Goal: Task Accomplishment & Management: Complete application form

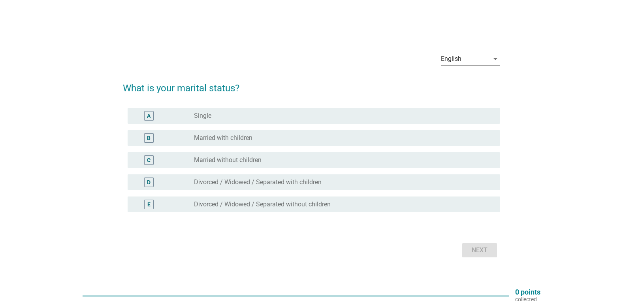
click at [283, 140] on div "radio_button_unchecked Married with children" at bounding box center [341, 138] width 294 height 8
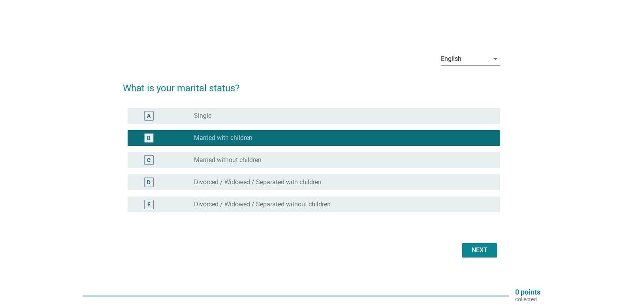
click at [485, 253] on div "Next" at bounding box center [480, 249] width 22 height 9
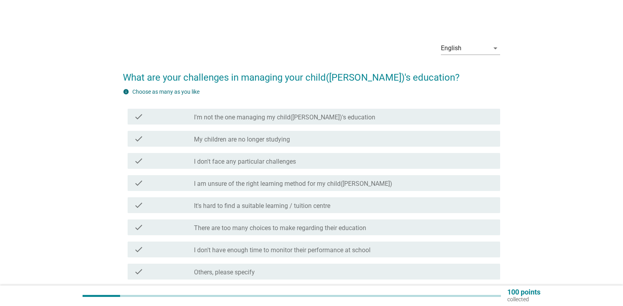
click at [282, 230] on label "There are too many choices to make regarding their education" at bounding box center [280, 228] width 172 height 8
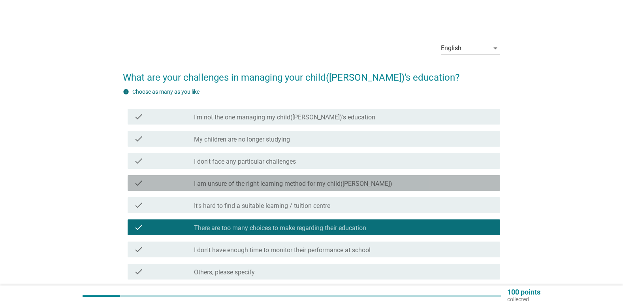
click at [254, 183] on label "I am unsure of the right learning method for my child([PERSON_NAME])" at bounding box center [293, 184] width 198 height 8
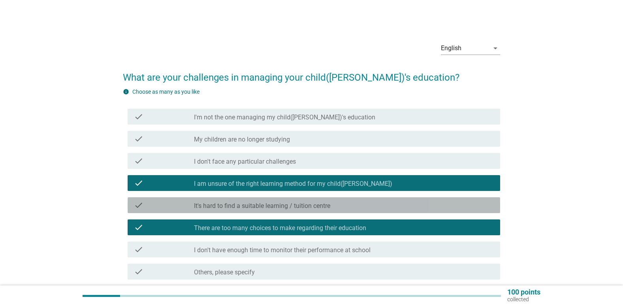
click at [261, 205] on label "It's hard to find a suitable learning / tuition centre" at bounding box center [262, 206] width 136 height 8
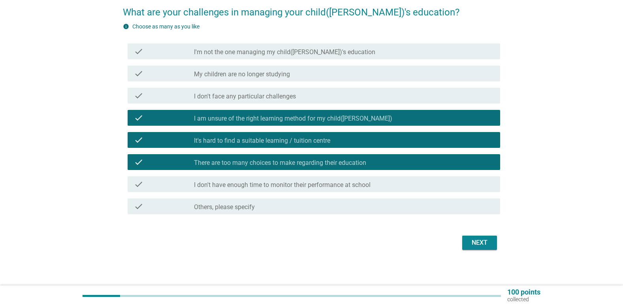
scroll to position [68, 0]
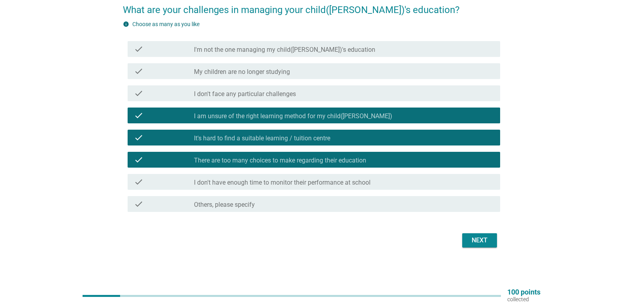
click at [300, 186] on label "I don't have enough time to monitor their performance at school" at bounding box center [282, 183] width 177 height 8
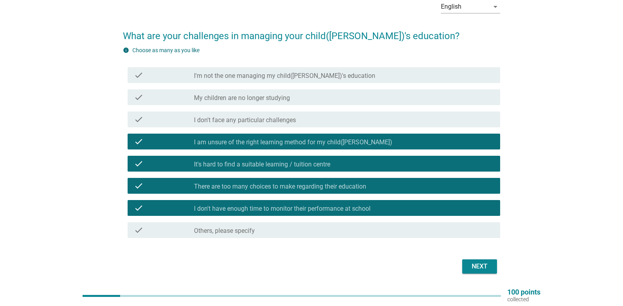
scroll to position [28, 0]
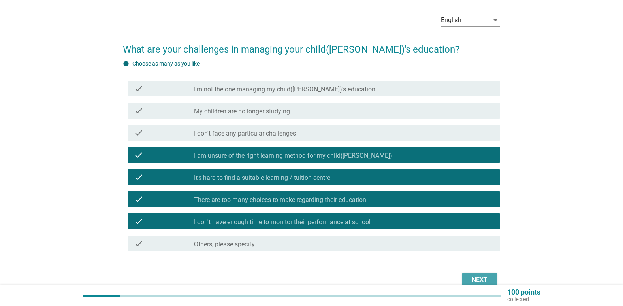
click at [474, 278] on div "Next" at bounding box center [480, 279] width 22 height 9
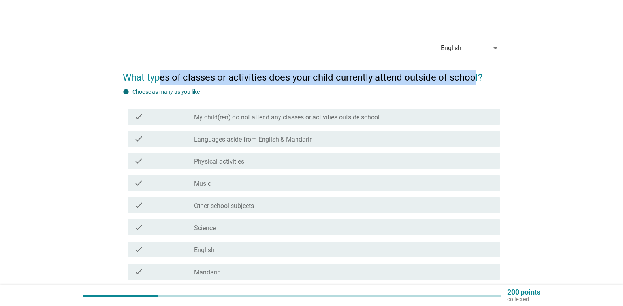
drag, startPoint x: 158, startPoint y: 76, endPoint x: 484, endPoint y: 79, distance: 325.2
click at [484, 79] on h2 "What types of classes or activities does your child currently attend outside of…" at bounding box center [311, 73] width 377 height 22
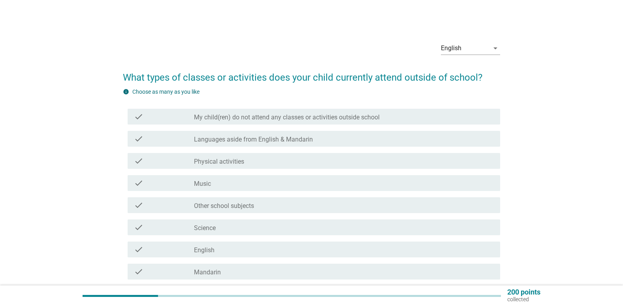
drag, startPoint x: 484, startPoint y: 79, endPoint x: 550, endPoint y: 96, distance: 68.4
click at [550, 96] on div "English arrow_drop_down What types of classes or activities does your child cur…" at bounding box center [311, 209] width 585 height 361
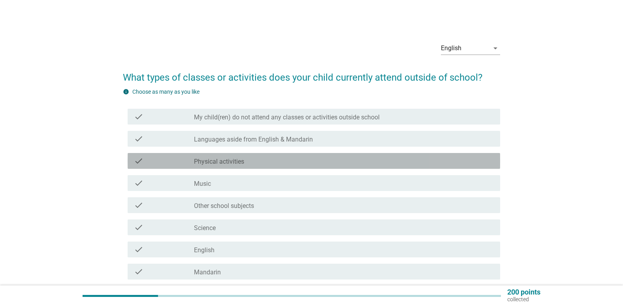
click at [267, 164] on div "check_box_outline_blank Physical activities" at bounding box center [344, 160] width 300 height 9
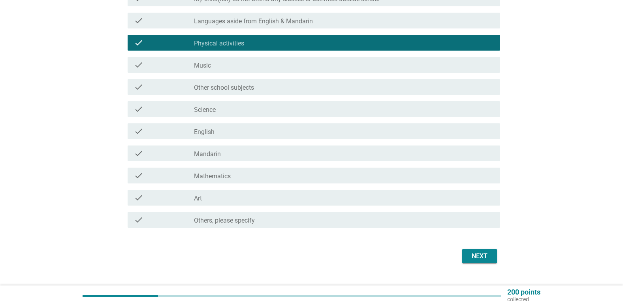
scroll to position [119, 0]
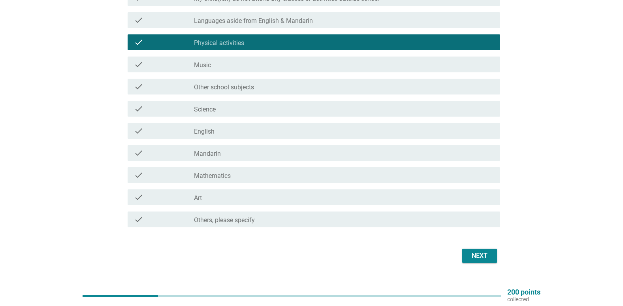
click at [477, 260] on div "Next" at bounding box center [480, 255] width 22 height 9
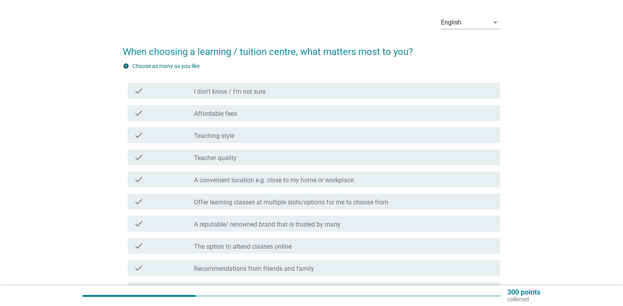
scroll to position [40, 0]
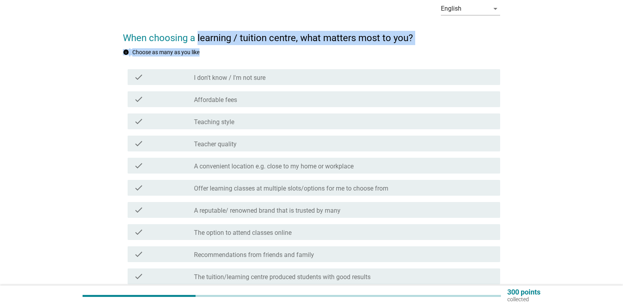
drag, startPoint x: 198, startPoint y: 32, endPoint x: 394, endPoint y: 50, distance: 196.0
click at [394, 50] on form "When choosing a learning / tuition centre, what matters most to you? info Choos…" at bounding box center [311, 183] width 377 height 321
click at [394, 51] on div "info Choose as many as you like" at bounding box center [311, 52] width 377 height 8
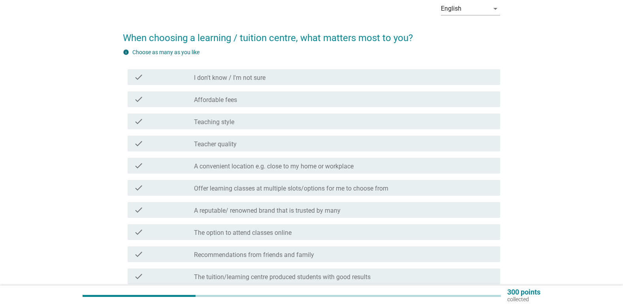
click at [282, 102] on div "check_box_outline_blank Affordable fees" at bounding box center [344, 98] width 300 height 9
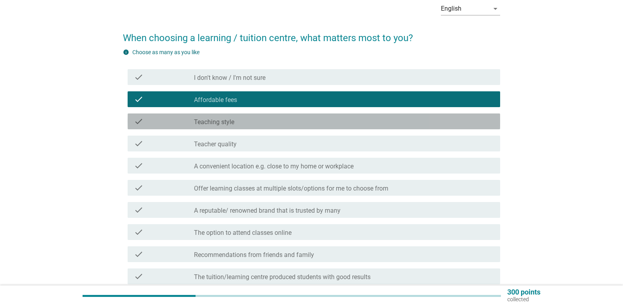
click at [266, 127] on div "check check_box_outline_blank Teaching style" at bounding box center [314, 121] width 373 height 16
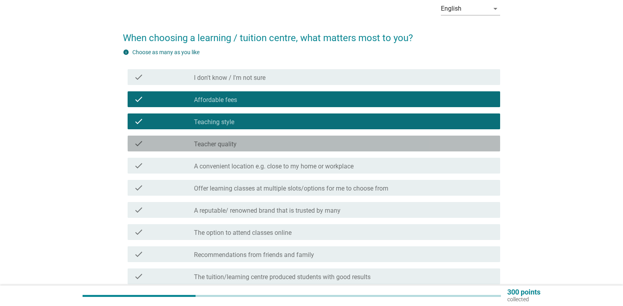
click at [266, 147] on div "check_box_outline_blank Teacher quality" at bounding box center [344, 143] width 300 height 9
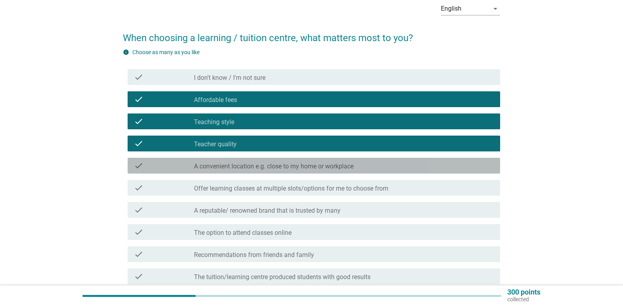
click at [283, 170] on label "A convenient location e.g. close to my home or workplace" at bounding box center [274, 166] width 160 height 8
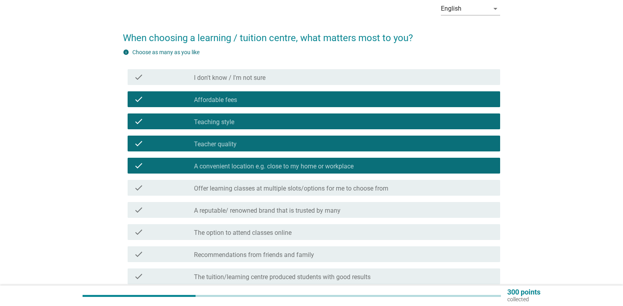
click at [310, 192] on label "Offer learning classes at multiple slots/options for me to choose from" at bounding box center [291, 189] width 194 height 8
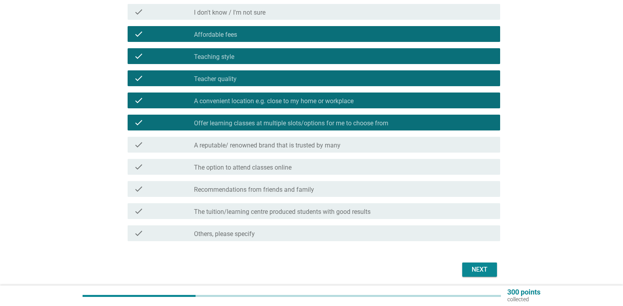
scroll to position [119, 0]
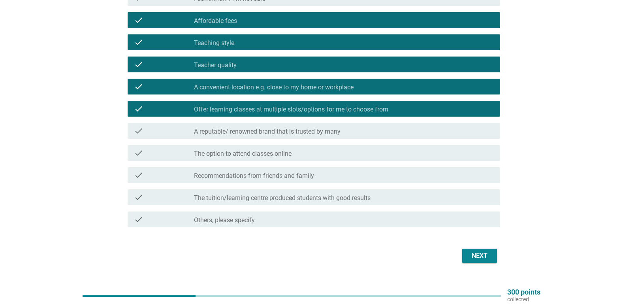
click at [479, 258] on div "Next" at bounding box center [480, 255] width 22 height 9
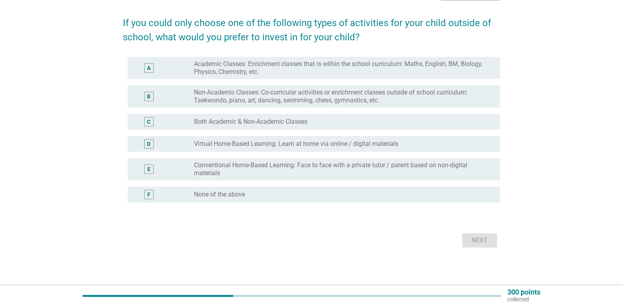
scroll to position [0, 0]
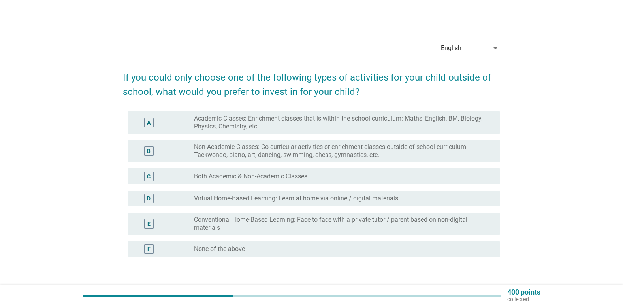
drag, startPoint x: 141, startPoint y: 77, endPoint x: 405, endPoint y: 85, distance: 263.7
click at [405, 85] on h2 "If you could only choose one of the following types of activities for your chil…" at bounding box center [311, 80] width 377 height 36
click at [186, 78] on h2 "If you could only choose one of the following types of activities for your chil…" at bounding box center [311, 80] width 377 height 36
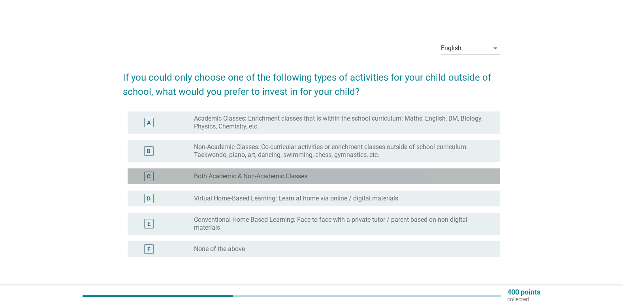
click at [304, 176] on label "Both Academic & Non-Academic Classes" at bounding box center [250, 176] width 113 height 8
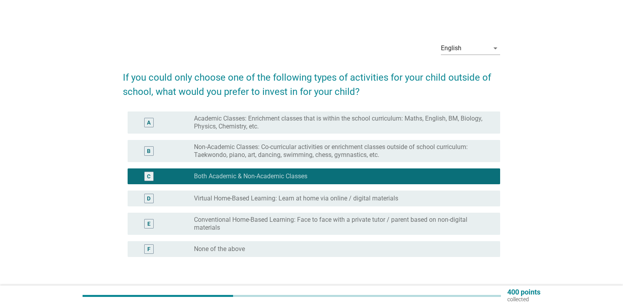
scroll to position [40, 0]
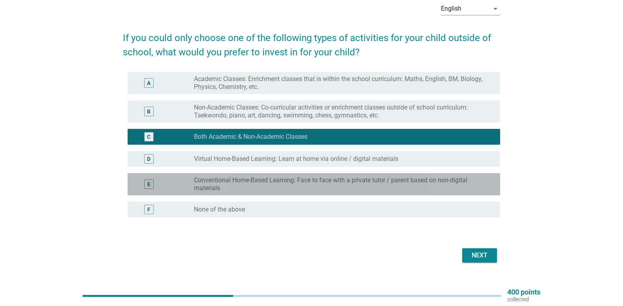
click at [434, 185] on label "Conventional Home-Based Learning: Face to face with a private tutor / parent ba…" at bounding box center [341, 184] width 294 height 16
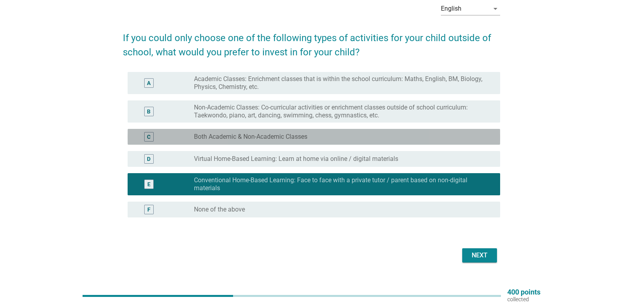
click at [345, 134] on div "radio_button_unchecked Both Academic & Non-Academic Classes" at bounding box center [341, 137] width 294 height 8
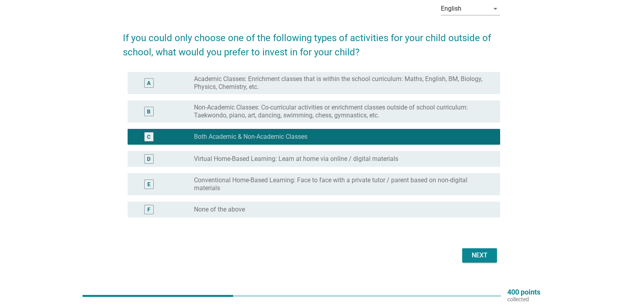
click at [481, 254] on div "Next" at bounding box center [480, 255] width 22 height 9
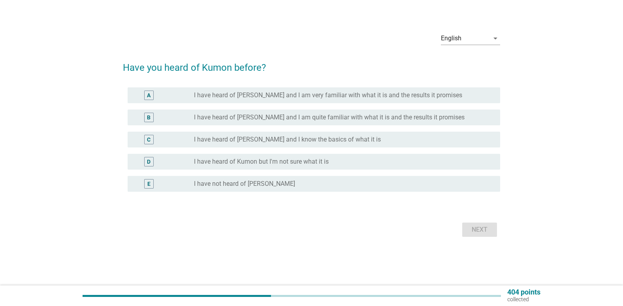
scroll to position [0, 0]
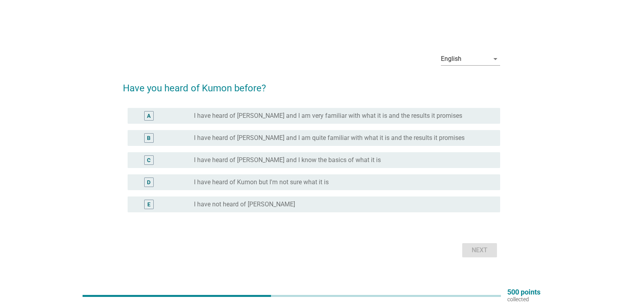
click at [281, 119] on label "I have heard of [PERSON_NAME] and I am very familiar with what it is and the re…" at bounding box center [328, 116] width 268 height 8
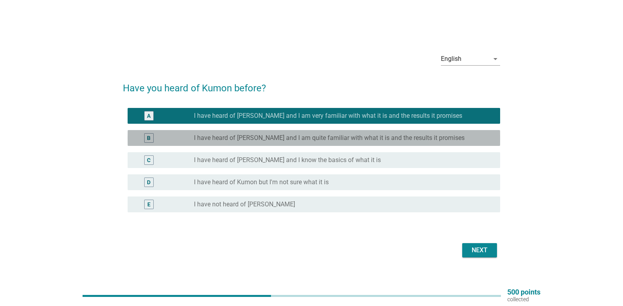
click at [316, 141] on label "I have heard of [PERSON_NAME] and I am quite familiar with what it is and the r…" at bounding box center [329, 138] width 271 height 8
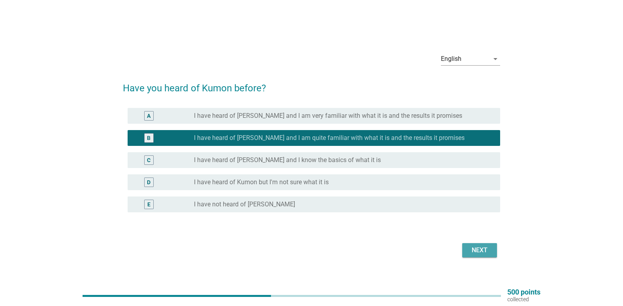
click at [479, 250] on div "Next" at bounding box center [480, 249] width 22 height 9
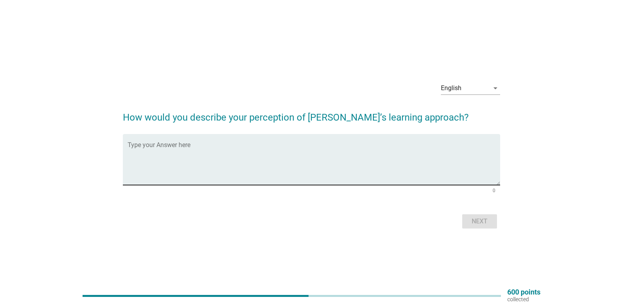
click at [247, 164] on textarea "Type your Answer here" at bounding box center [314, 163] width 373 height 41
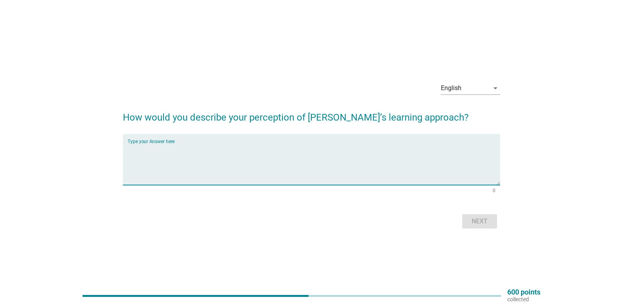
paste textarea "structured approach to education that aims to [PERSON_NAME] self-learning and i…"
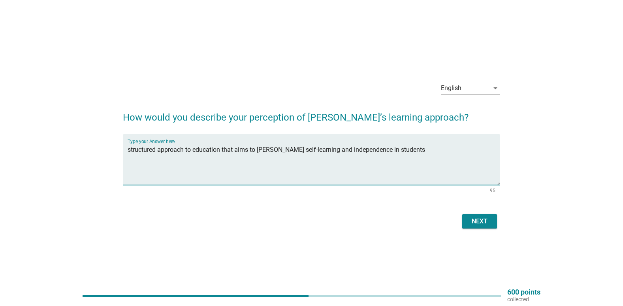
click at [126, 147] on div "Type your Answer here structured approach to education that aims to [PERSON_NAM…" at bounding box center [311, 159] width 377 height 51
click at [128, 149] on textarea "structured approach to education that aims to [PERSON_NAME] self-learning and i…" at bounding box center [314, 163] width 373 height 41
click at [221, 155] on textarea "It is a structured approach to education that aims to [PERSON_NAME] self-learni…" at bounding box center [314, 163] width 373 height 41
click at [214, 149] on textarea "It is a structured approach to education that aims to [PERSON_NAME] self-learni…" at bounding box center [314, 163] width 373 height 41
click at [246, 151] on textarea "It is a structured approach to education that aims to [PERSON_NAME] self-learni…" at bounding box center [314, 163] width 373 height 41
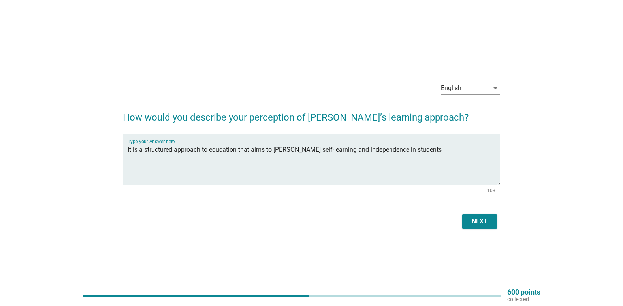
click at [268, 148] on textarea "It is a structured approach to education that aims to [PERSON_NAME] self-learni…" at bounding box center [314, 163] width 373 height 41
click at [290, 146] on textarea "It is a structured approach to education that aims to [PERSON_NAME] self-learni…" at bounding box center [314, 163] width 373 height 41
click at [311, 150] on textarea "It is a structured approach to education that aims to [PERSON_NAME] self-learni…" at bounding box center [314, 163] width 373 height 41
click at [359, 152] on textarea "It is a structured approach to education that aims to [PERSON_NAME] self-learni…" at bounding box center [314, 163] width 373 height 41
click at [423, 148] on textarea "It is a structured approach to education that aims to [PERSON_NAME] self-learni…" at bounding box center [314, 163] width 373 height 41
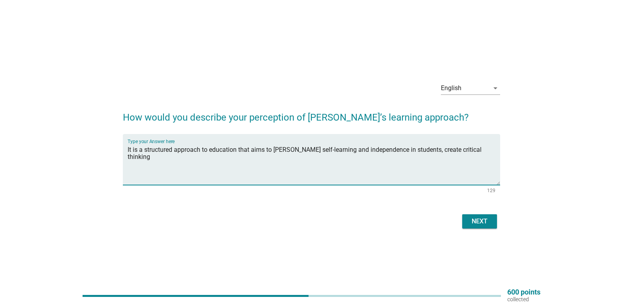
type textarea "It is a structured approach to education that aims to [PERSON_NAME] self-learni…"
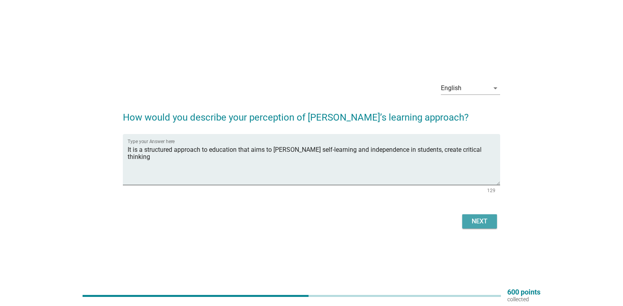
click at [484, 224] on div "Next" at bounding box center [480, 221] width 22 height 9
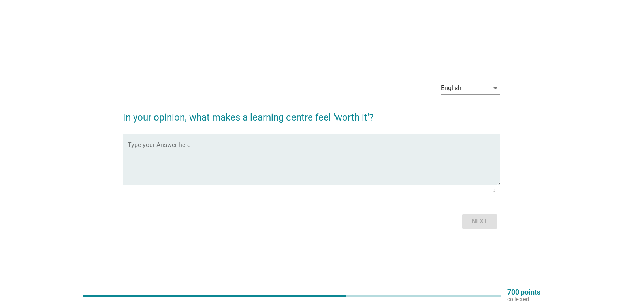
click at [238, 148] on textarea "Type your Answer here" at bounding box center [314, 163] width 373 height 41
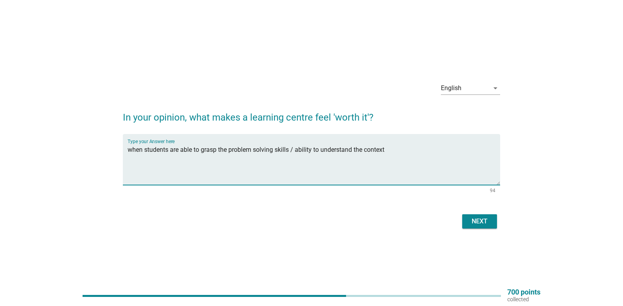
type textarea "when students are able to grasp the problem solving skills / ability to underst…"
click at [492, 219] on button "Next" at bounding box center [479, 221] width 35 height 14
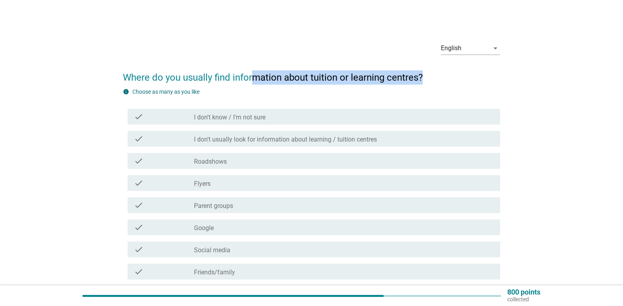
drag, startPoint x: 253, startPoint y: 70, endPoint x: 422, endPoint y: 77, distance: 169.3
click at [422, 77] on h2 "Where do you usually find information about tuition or learning centres?" at bounding box center [311, 73] width 377 height 22
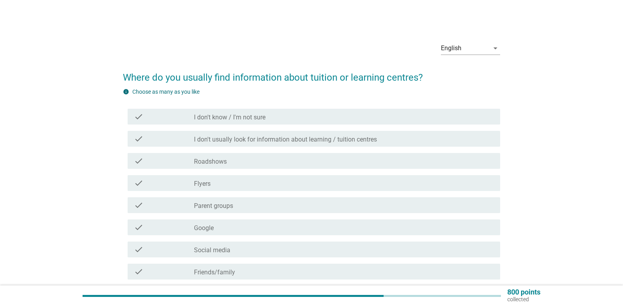
drag, startPoint x: 422, startPoint y: 77, endPoint x: 569, endPoint y: 103, distance: 148.8
click at [569, 103] on div "English arrow_drop_down Where do you usually find information about tuition or …" at bounding box center [311, 187] width 585 height 317
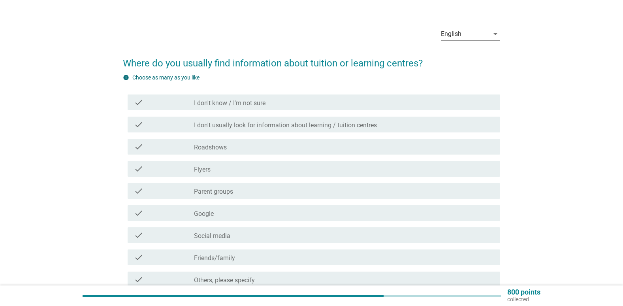
scroll to position [40, 0]
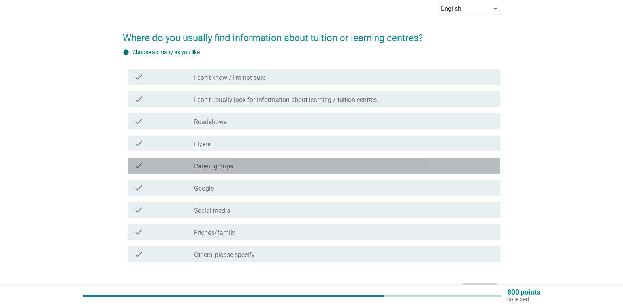
click at [245, 166] on div "check_box_outline_blank Parent groups" at bounding box center [344, 165] width 300 height 9
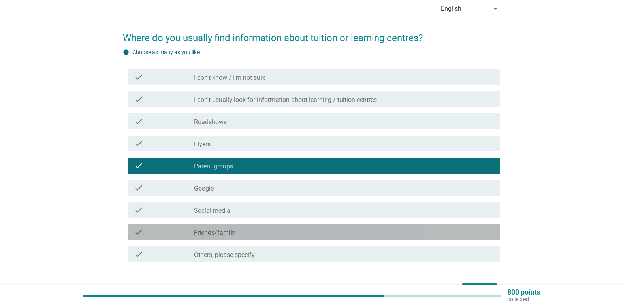
click at [245, 231] on div "check_box_outline_blank Friends/family" at bounding box center [344, 231] width 300 height 9
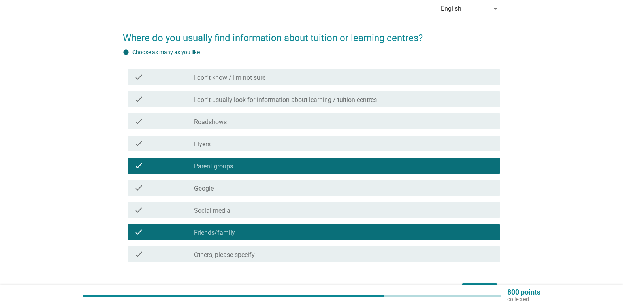
click at [260, 215] on div "check check_box_outline_blank Social media" at bounding box center [314, 210] width 373 height 16
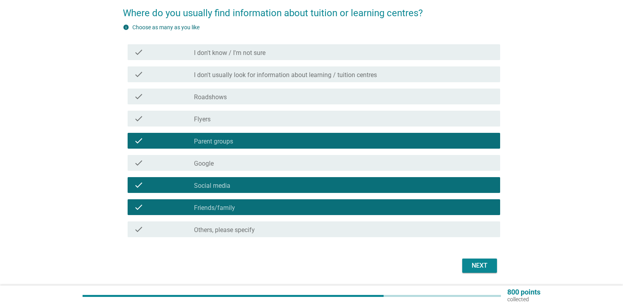
scroll to position [90, 0]
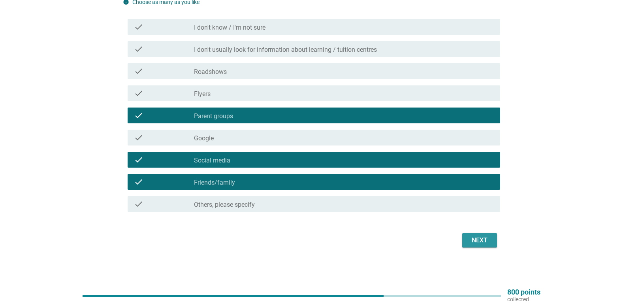
click at [483, 238] on div "Next" at bounding box center [480, 240] width 22 height 9
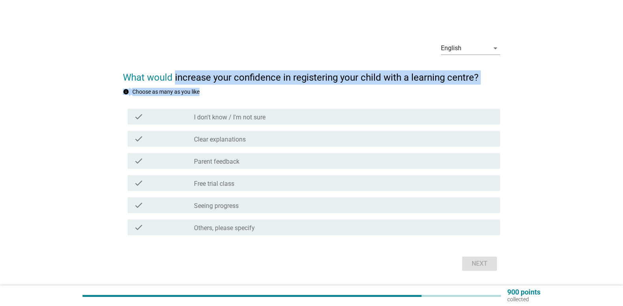
drag, startPoint x: 176, startPoint y: 76, endPoint x: 402, endPoint y: 86, distance: 226.3
click at [402, 86] on form "What would increase your confidence in registering your child with a learning c…" at bounding box center [311, 167] width 377 height 211
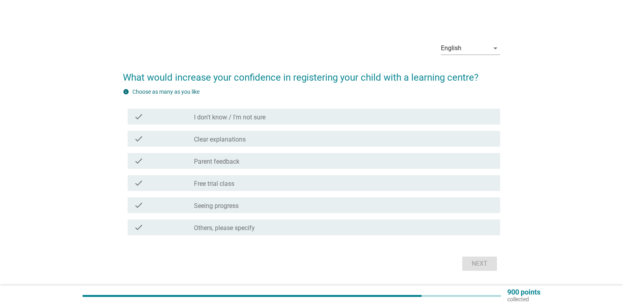
drag, startPoint x: 402, startPoint y: 86, endPoint x: 576, endPoint y: 98, distance: 174.3
click at [576, 98] on div "English arrow_drop_down What would increase your confidence in registering your…" at bounding box center [311, 154] width 585 height 250
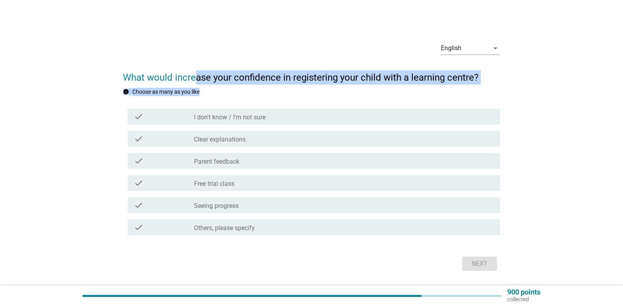
drag, startPoint x: 197, startPoint y: 74, endPoint x: 366, endPoint y: 86, distance: 168.8
click at [366, 86] on form "What would increase your confidence in registering your child with a learning c…" at bounding box center [311, 167] width 377 height 211
drag, startPoint x: 366, startPoint y: 86, endPoint x: 341, endPoint y: 94, distance: 26.1
click at [341, 94] on div "info Choose as many as you like" at bounding box center [311, 92] width 377 height 8
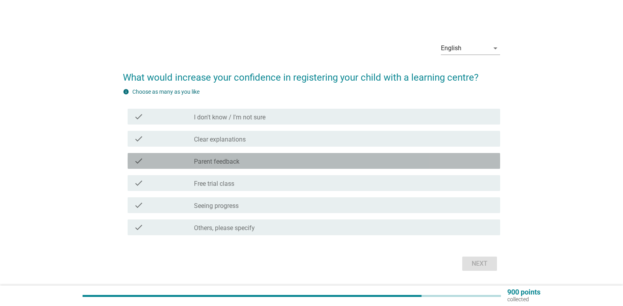
click at [245, 161] on div "check_box_outline_blank Parent feedback" at bounding box center [344, 160] width 300 height 9
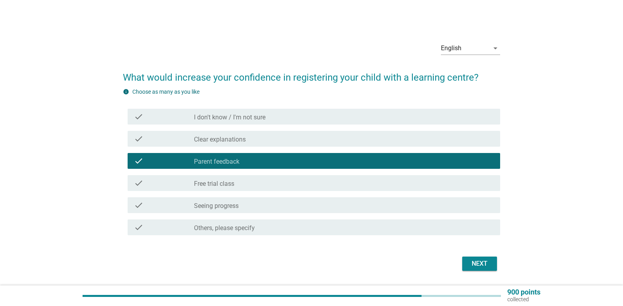
click at [251, 184] on div "check_box_outline_blank Free trial class" at bounding box center [344, 182] width 300 height 9
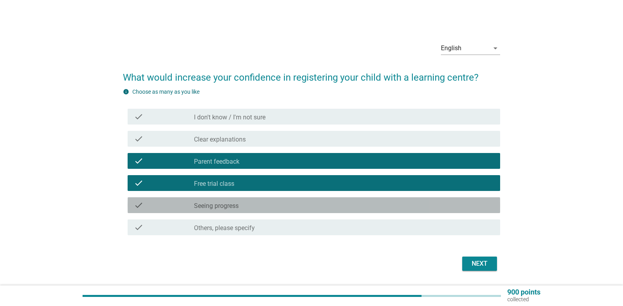
click at [246, 203] on div "check_box_outline_blank Seeing progress" at bounding box center [344, 204] width 300 height 9
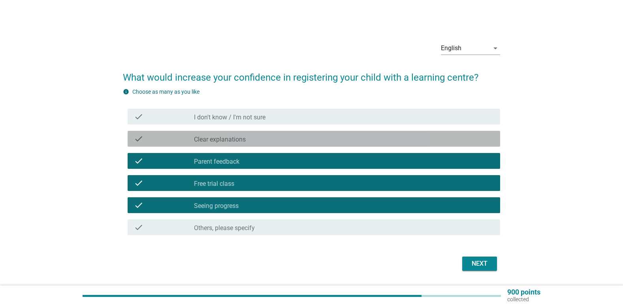
click at [302, 140] on div "check_box_outline_blank Clear explanations" at bounding box center [344, 138] width 300 height 9
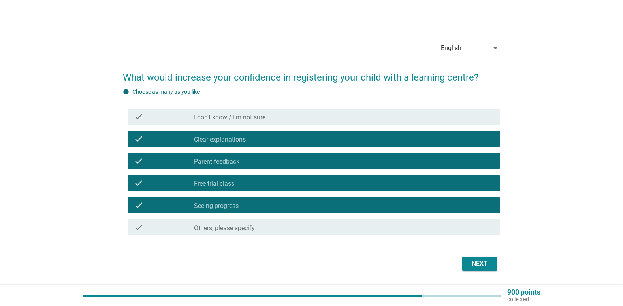
click at [480, 266] on div "Next" at bounding box center [480, 263] width 22 height 9
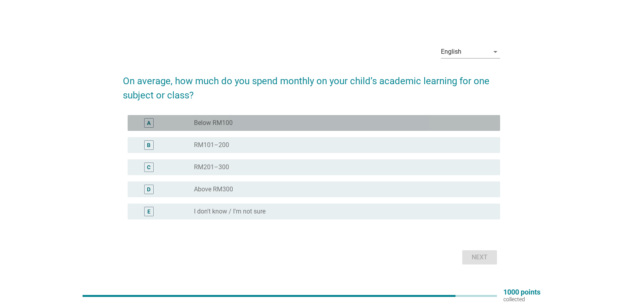
click at [274, 124] on div "radio_button_unchecked Below RM100" at bounding box center [341, 123] width 294 height 8
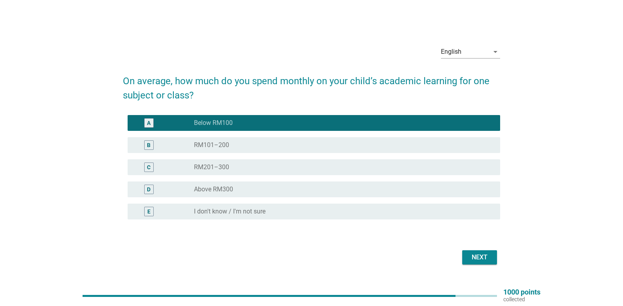
click at [487, 261] on div "Next" at bounding box center [480, 257] width 22 height 9
